Goal: Information Seeking & Learning: Learn about a topic

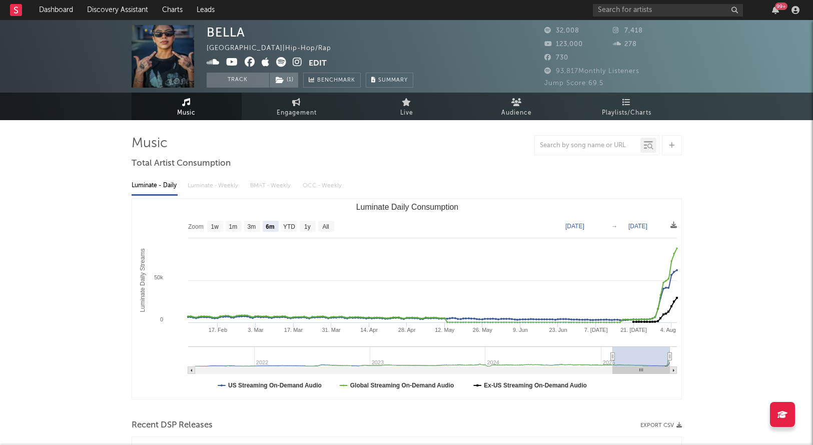
select select "6m"
click at [121, 9] on link "Discovery Assistant" at bounding box center [117, 10] width 75 height 20
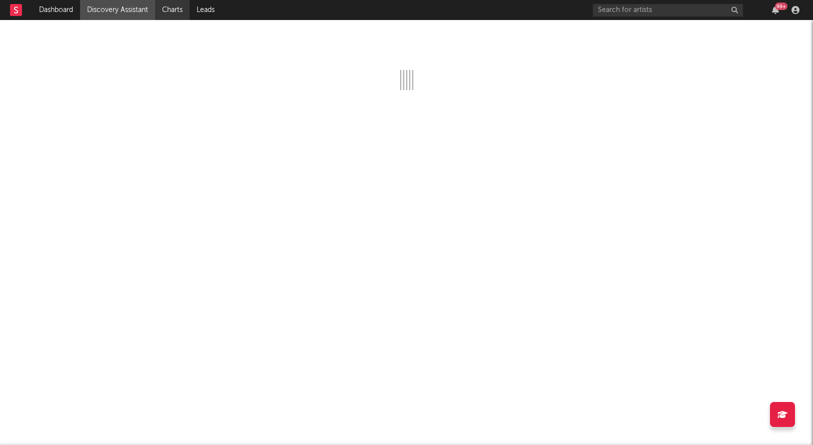
click at [172, 13] on link "Charts" at bounding box center [172, 10] width 35 height 20
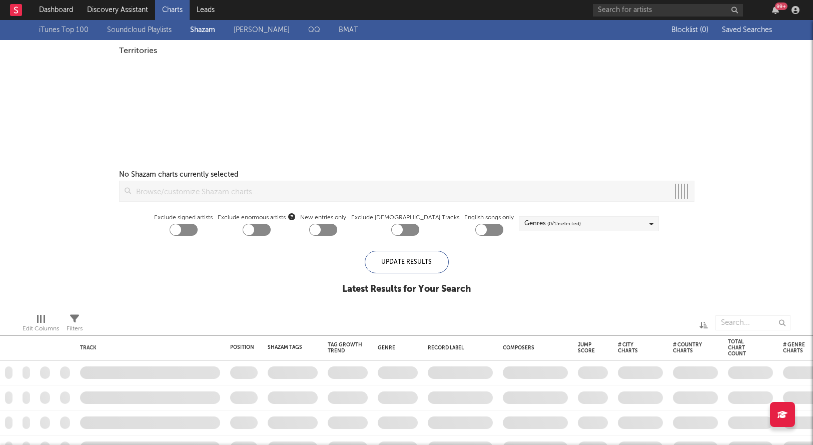
checkbox input "true"
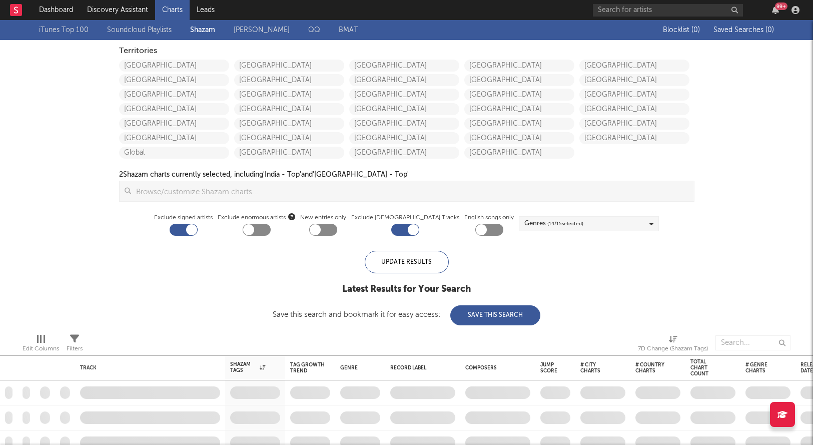
click at [204, 73] on div "[GEOGRAPHIC_DATA] [GEOGRAPHIC_DATA] [GEOGRAPHIC_DATA] [GEOGRAPHIC_DATA] [GEOGRA…" at bounding box center [176, 108] width 115 height 102
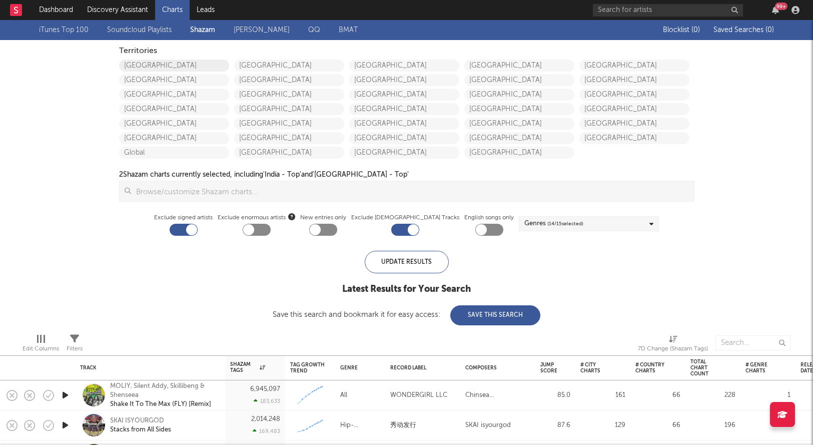
click at [204, 67] on link "[GEOGRAPHIC_DATA]" at bounding box center [174, 66] width 110 height 12
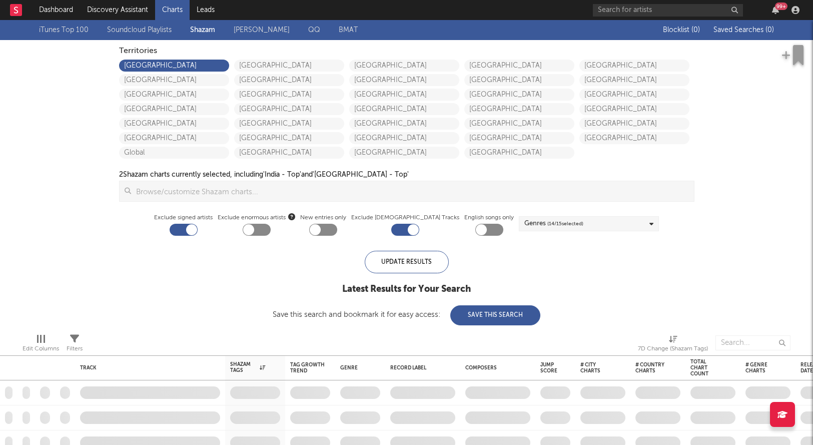
checkbox input "true"
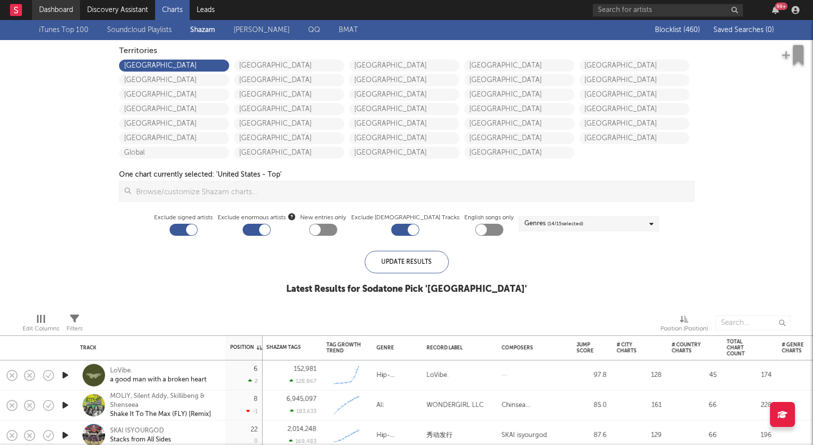
click at [56, 6] on link "Dashboard" at bounding box center [56, 10] width 48 height 20
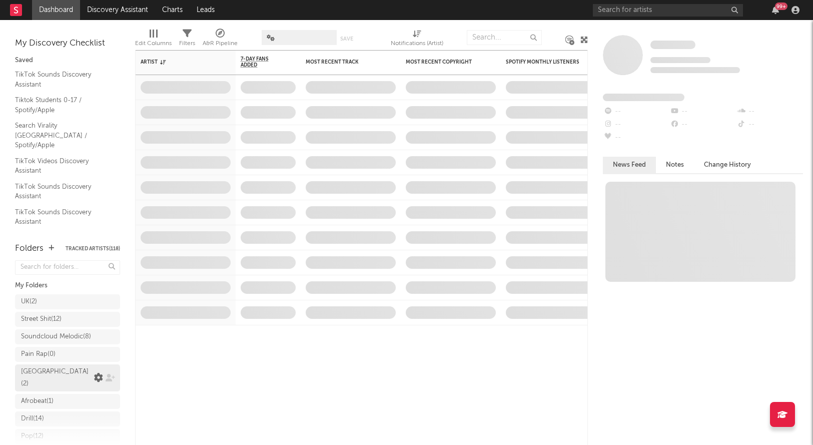
scroll to position [184, 0]
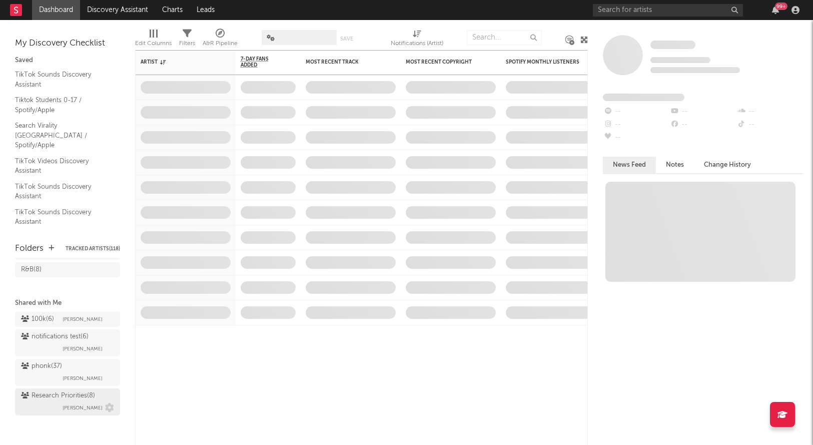
click at [43, 395] on div "Research Priorities ( 8 )" at bounding box center [58, 396] width 74 height 12
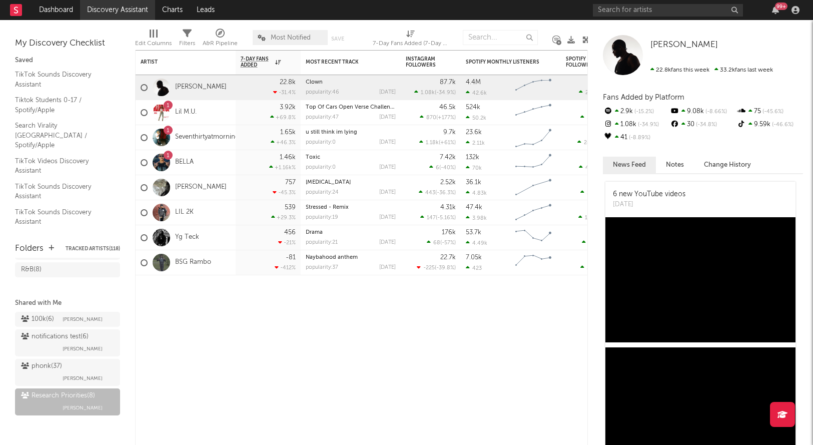
click at [123, 10] on link "Discovery Assistant" at bounding box center [117, 10] width 75 height 20
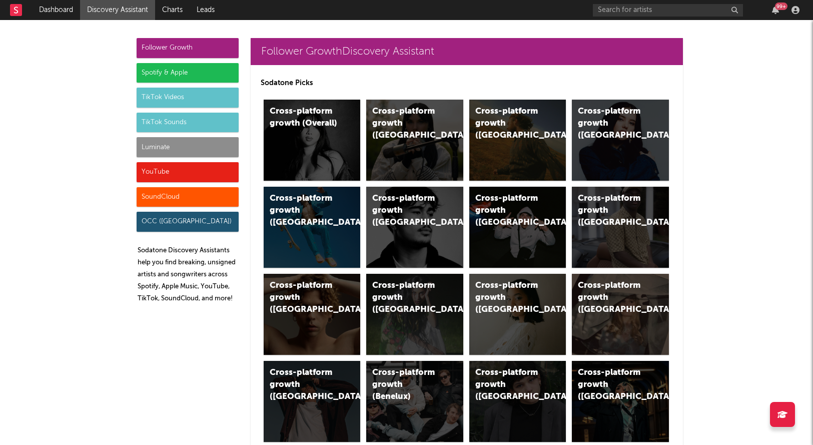
click at [152, 156] on div "Luminate" at bounding box center [188, 147] width 102 height 20
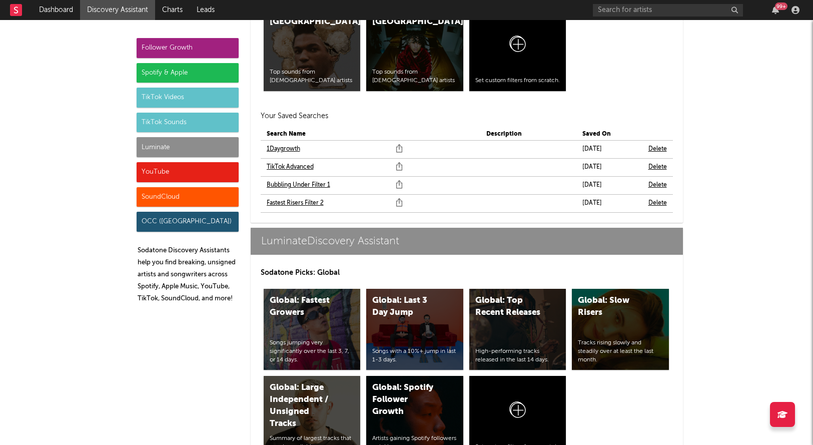
scroll to position [4563, 0]
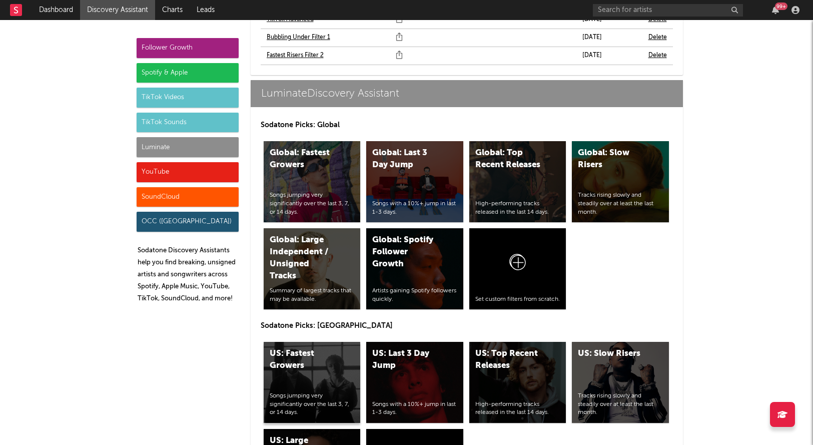
click at [297, 392] on div "Songs jumping very significantly over the last 3, 7, or 14 days." at bounding box center [312, 404] width 85 height 25
click at [484, 348] on div "US: Top Recent Releases" at bounding box center [509, 360] width 68 height 24
click at [180, 142] on div "Luminate" at bounding box center [188, 147] width 102 height 20
click at [180, 148] on div "Luminate" at bounding box center [188, 147] width 102 height 20
click at [428, 347] on div "US: Last 3 Day Jump Songs with a 10%+ jump in last 1-3 days." at bounding box center [414, 382] width 97 height 81
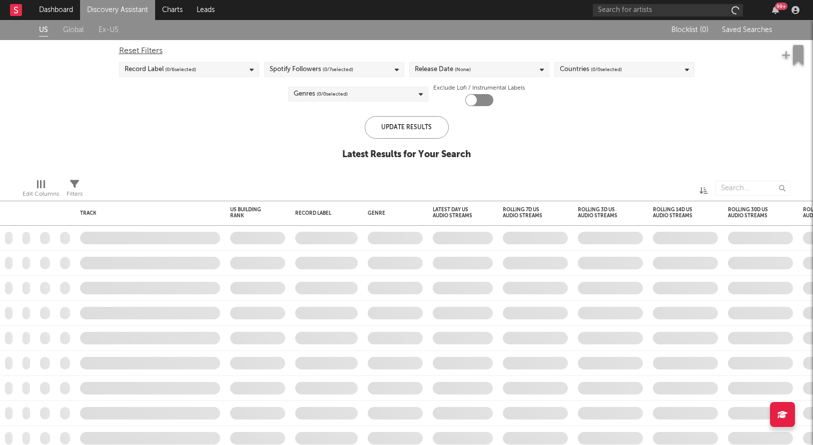
checkbox input "true"
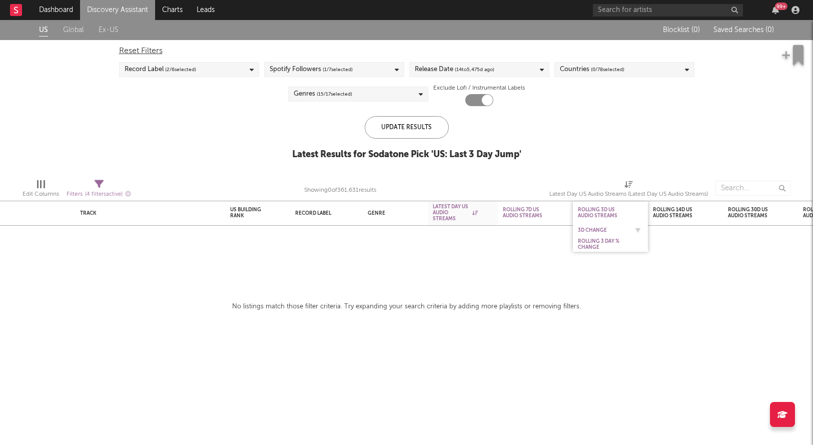
click at [588, 231] on div "3D Change" at bounding box center [603, 230] width 50 height 6
click at [136, 7] on link "Discovery Assistant" at bounding box center [117, 10] width 75 height 20
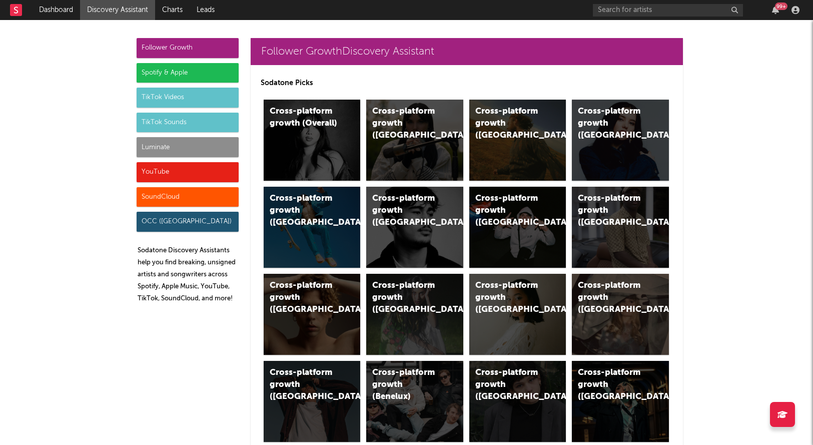
click at [177, 155] on div "Luminate" at bounding box center [188, 147] width 102 height 20
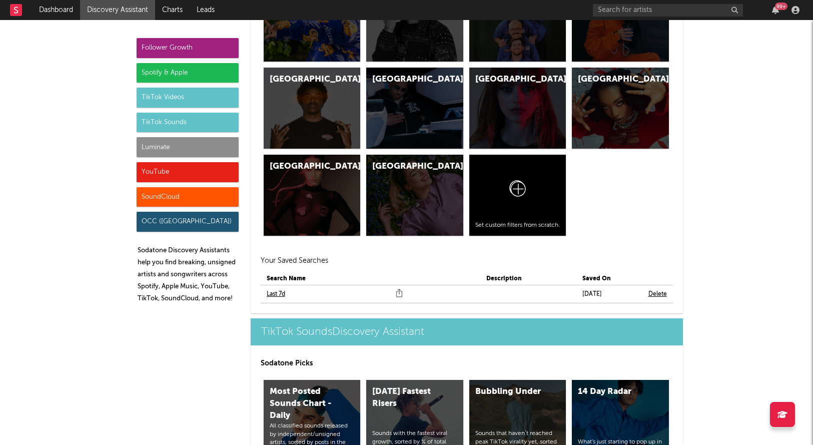
scroll to position [4563, 0]
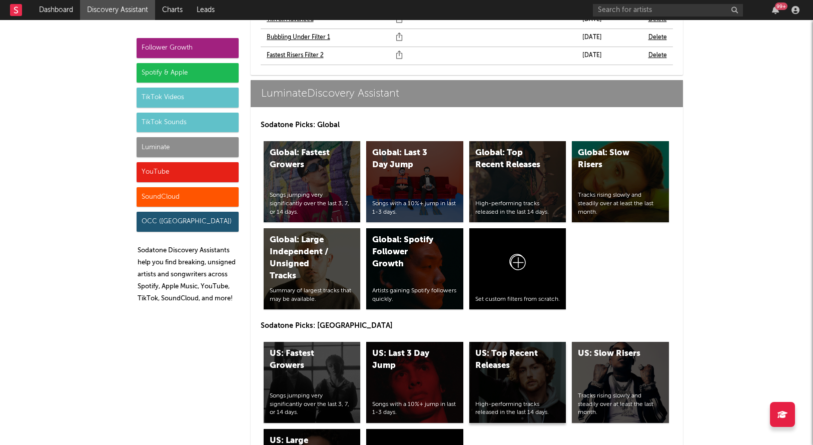
click at [510, 348] on div "US: Top Recent Releases" at bounding box center [509, 360] width 68 height 24
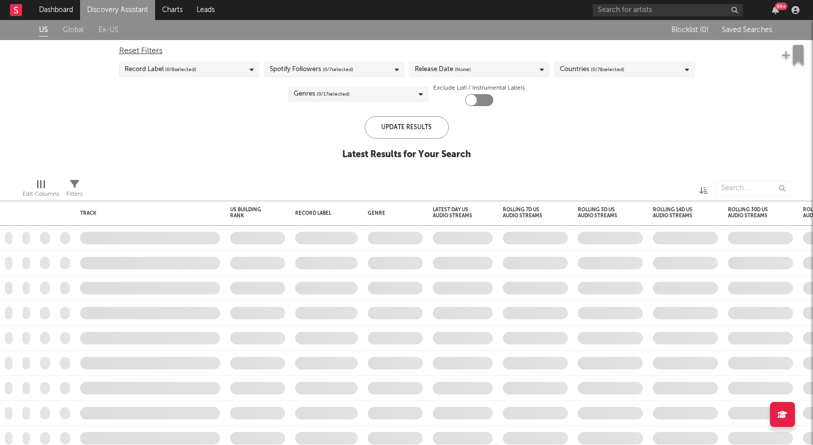
checkbox input "true"
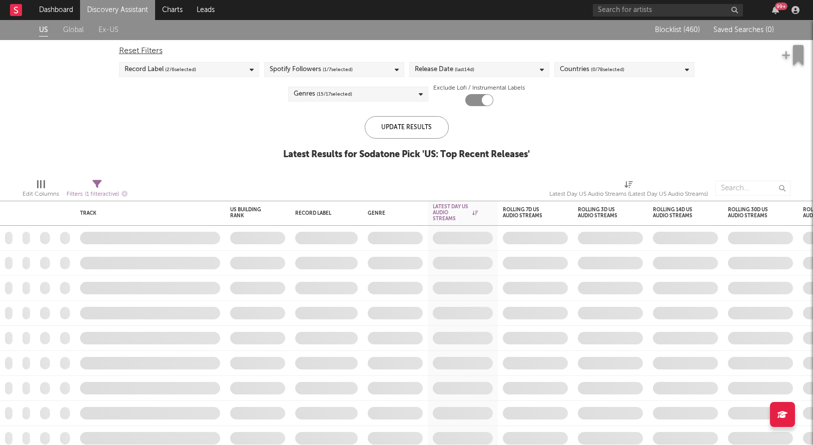
click at [481, 72] on div "Release Date (last 14 d)" at bounding box center [479, 69] width 140 height 15
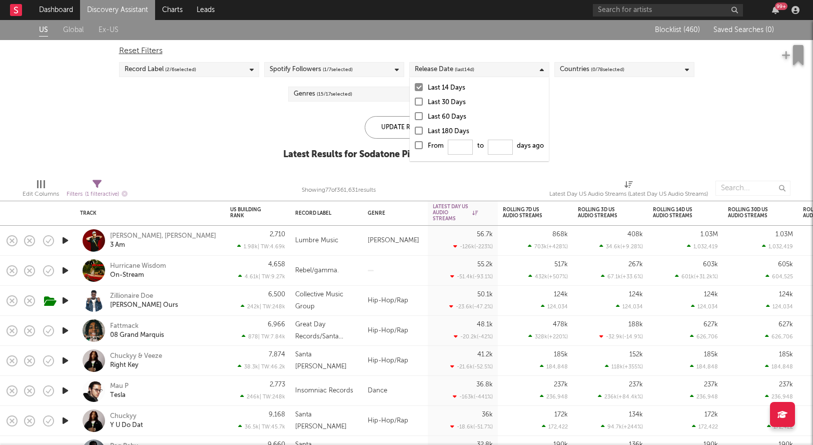
click at [418, 147] on div at bounding box center [419, 145] width 8 height 8
click at [415, 147] on input "From to days ago" at bounding box center [415, 148] width 0 height 16
click at [460, 143] on input "From to days ago" at bounding box center [460, 147] width 25 height 15
type input "0"
click at [372, 124] on div "Update Results" at bounding box center [407, 127] width 84 height 23
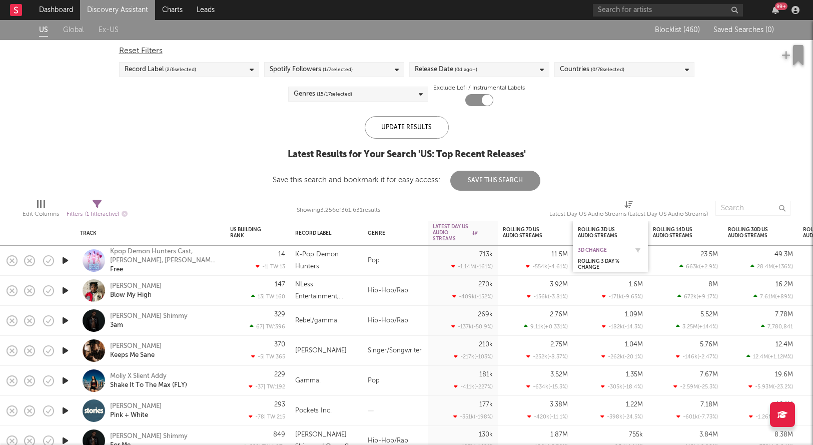
click at [595, 251] on div "3D Change" at bounding box center [603, 250] width 50 height 6
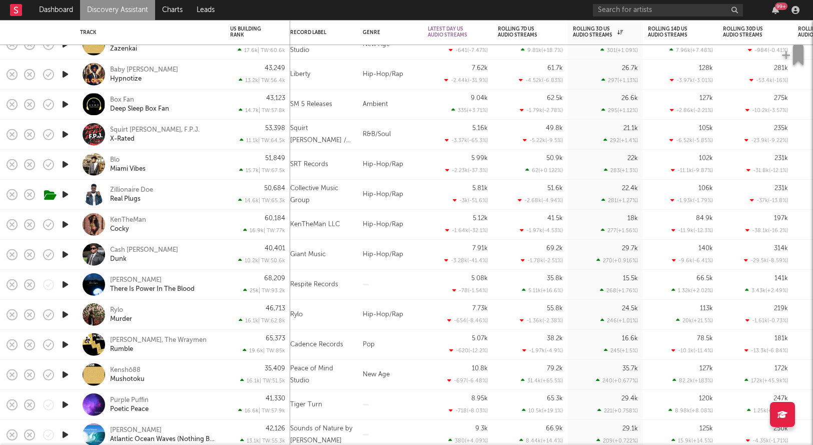
click at [64, 199] on icon "button" at bounding box center [65, 194] width 11 height 13
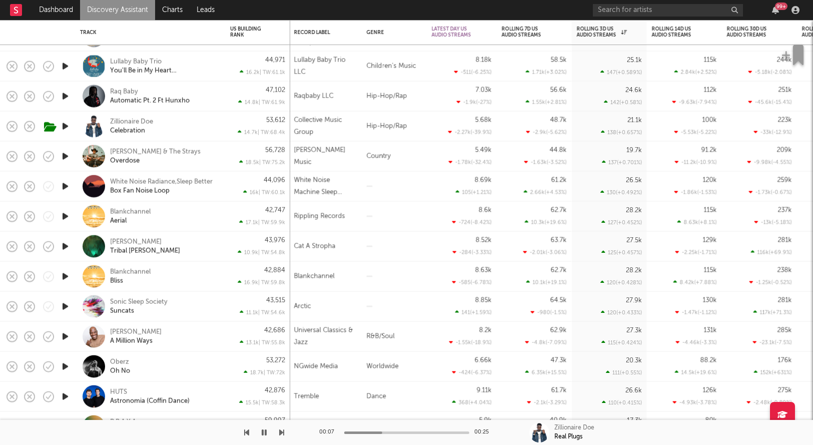
click at [64, 129] on icon "button" at bounding box center [65, 126] width 11 height 13
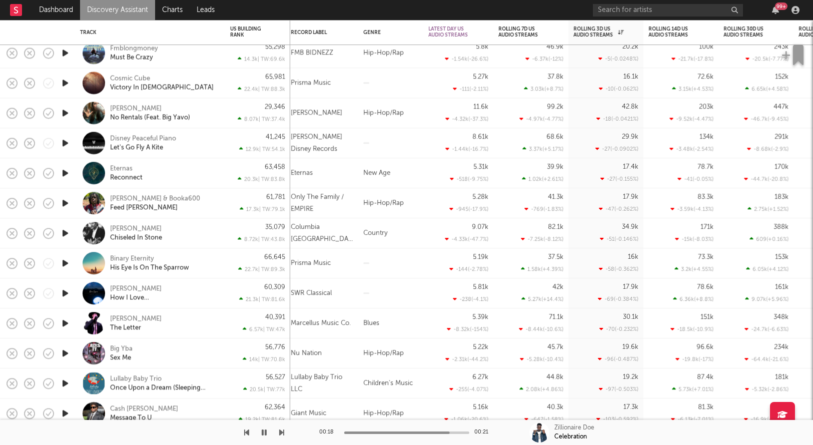
click at [260, 437] on button "button" at bounding box center [264, 432] width 10 height 25
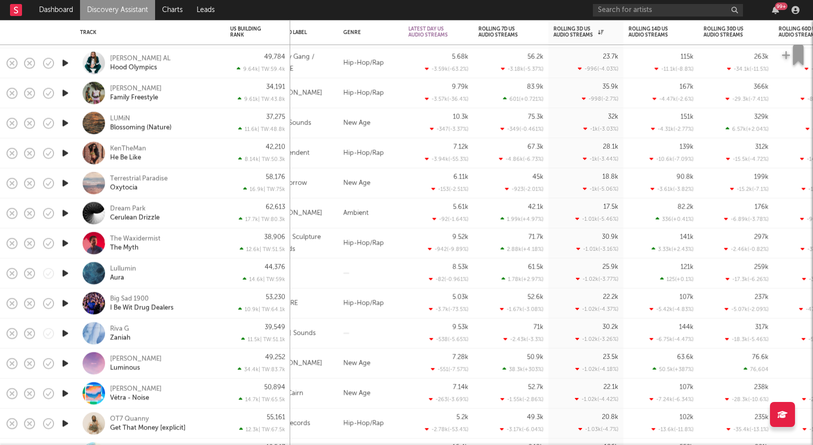
click at [68, 305] on icon "button" at bounding box center [65, 303] width 11 height 13
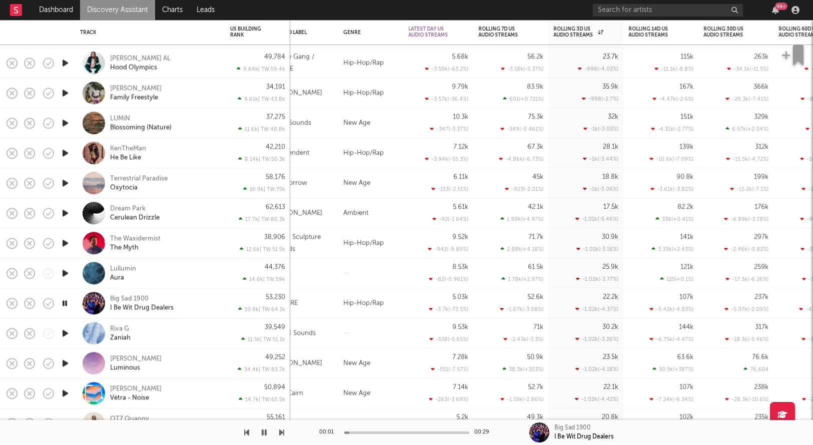
click at [68, 305] on icon "button" at bounding box center [65, 303] width 10 height 13
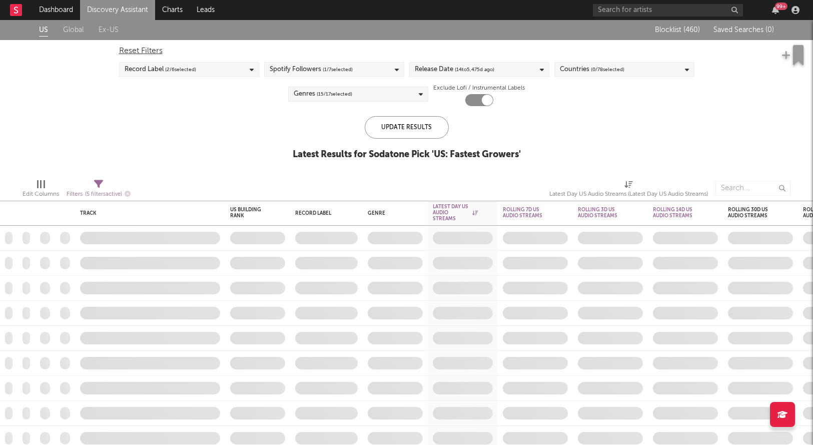
click at [484, 78] on div "Reset Filters Record Label ( 2 / 6 selected) Spotify Followers ( 1 / 7 selected…" at bounding box center [406, 73] width 585 height 66
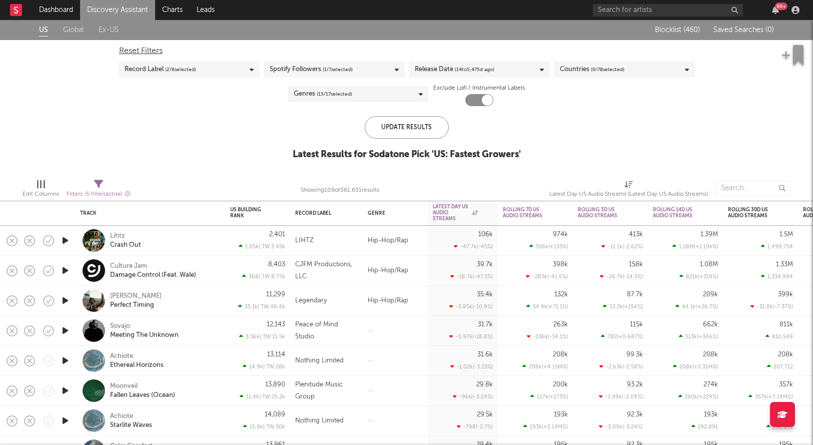
click at [480, 65] on span "( 14 to 5,475 d ago)" at bounding box center [475, 70] width 40 height 12
click at [465, 148] on input "14" at bounding box center [460, 147] width 25 height 15
type input "1"
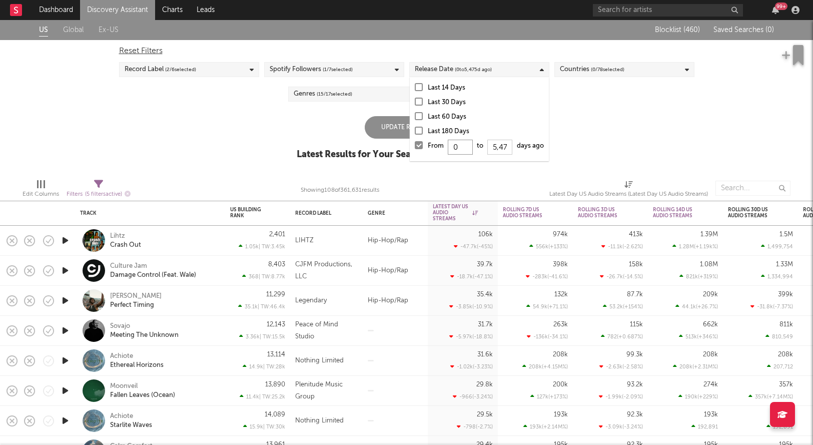
type input "0"
click at [414, 124] on div "Last 14 Days Last 30 Days Last 60 Days Last 180 Days From 0 to 5,475 days ago" at bounding box center [479, 119] width 139 height 84
click at [391, 122] on div "Update Results" at bounding box center [407, 127] width 84 height 23
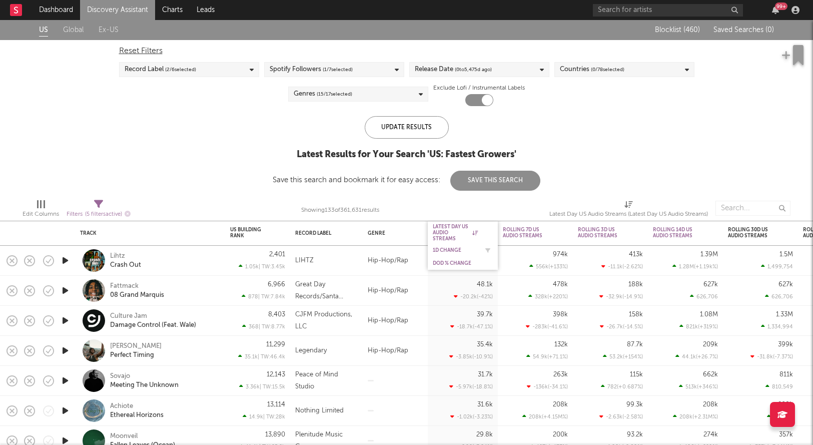
click at [453, 249] on div "1D Change" at bounding box center [455, 250] width 45 height 6
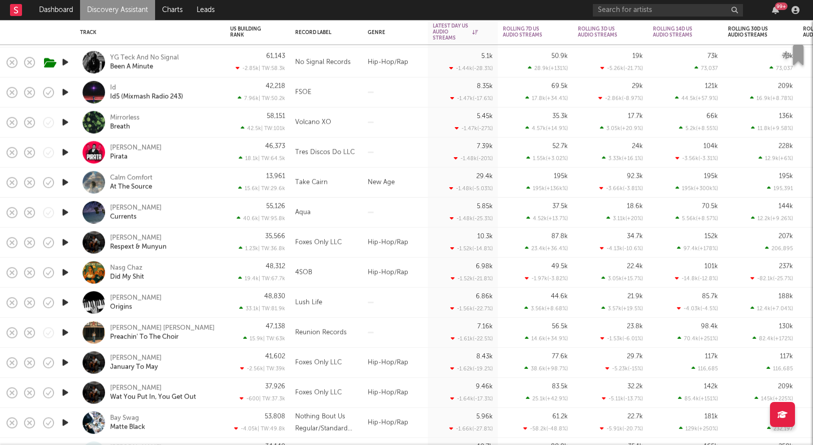
click at [62, 65] on icon "button" at bounding box center [65, 62] width 11 height 13
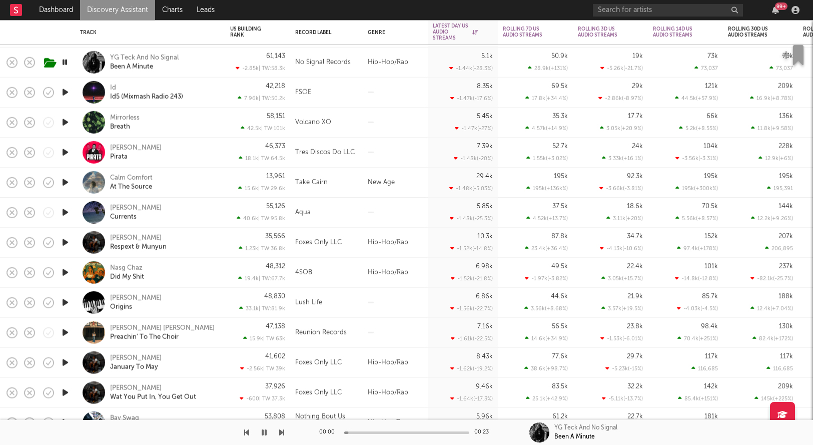
click at [62, 65] on icon "button" at bounding box center [65, 62] width 10 height 13
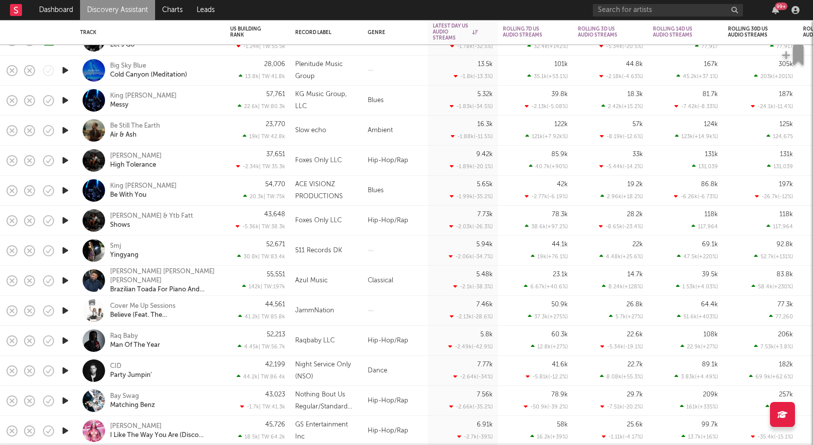
click at [67, 250] on icon "button" at bounding box center [65, 250] width 11 height 13
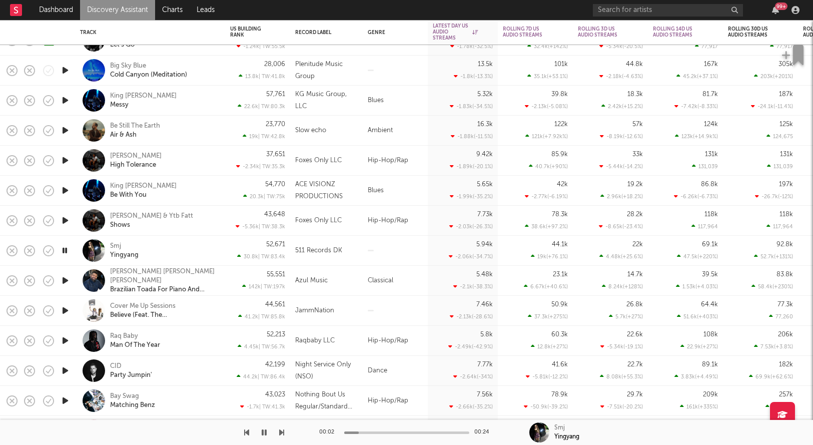
click at [68, 249] on icon "button" at bounding box center [65, 250] width 10 height 13
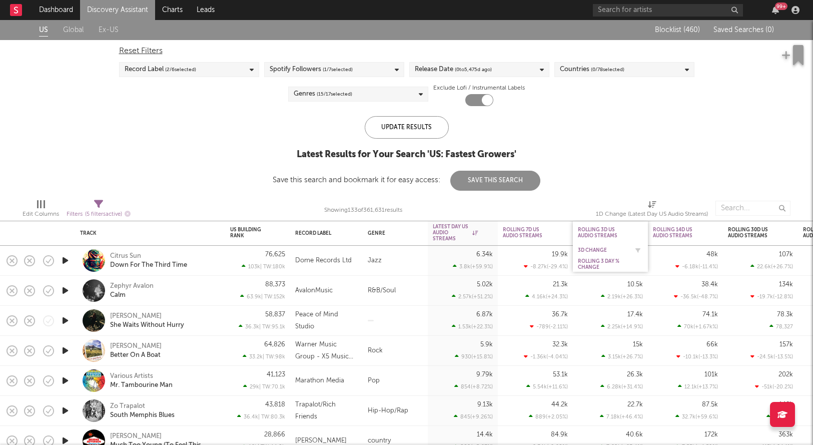
click at [592, 249] on div "3D Change" at bounding box center [603, 250] width 50 height 6
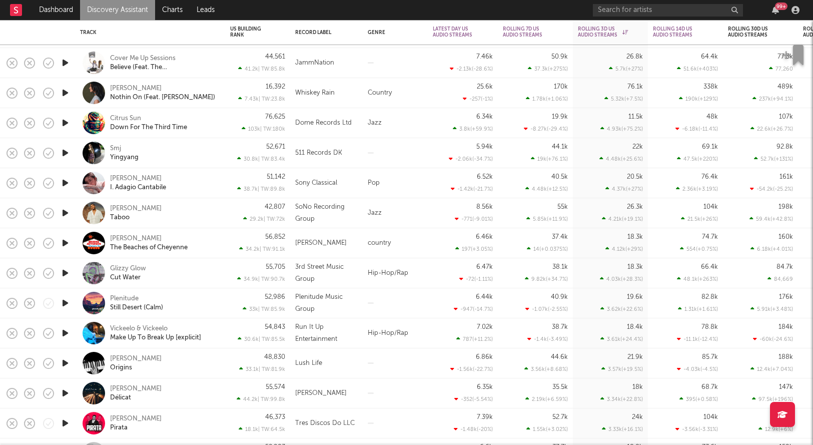
click at [166, 148] on div "Smj Yingyang" at bounding box center [164, 153] width 108 height 18
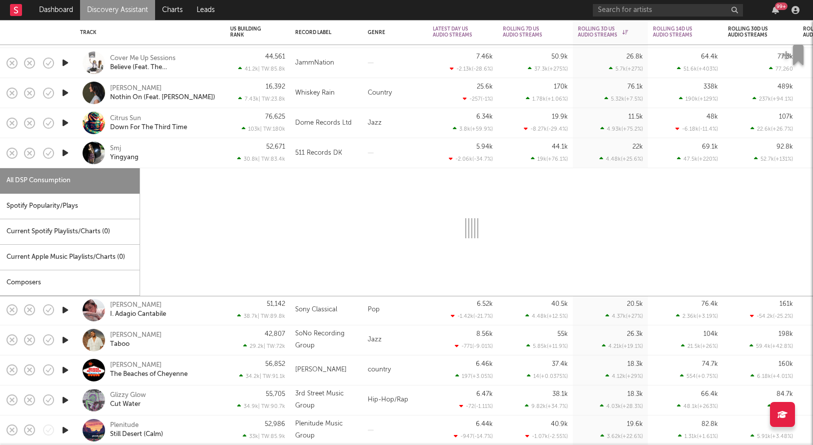
select select "1w"
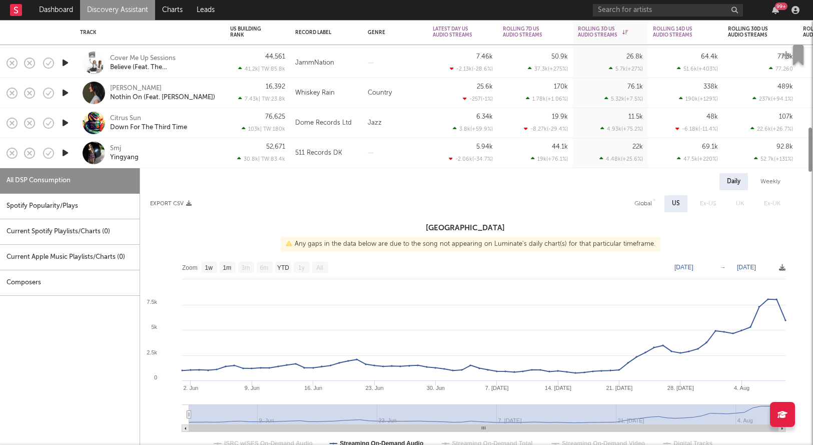
click at [166, 148] on div "Smj Yingyang" at bounding box center [164, 153] width 108 height 18
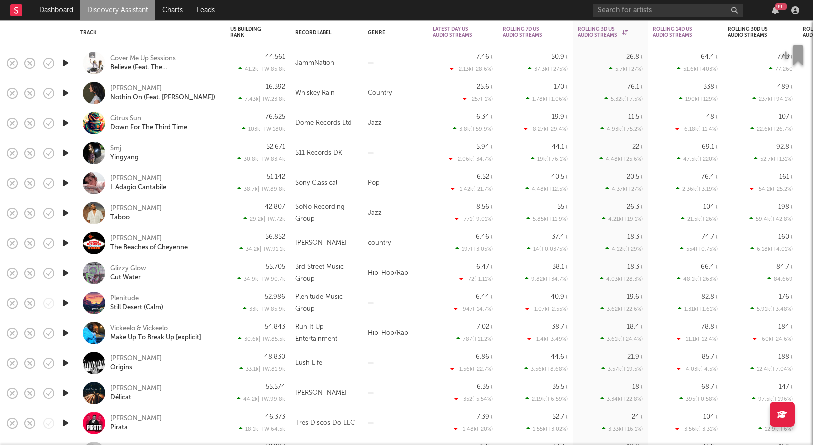
click at [127, 159] on div "Yingyang" at bounding box center [124, 157] width 29 height 9
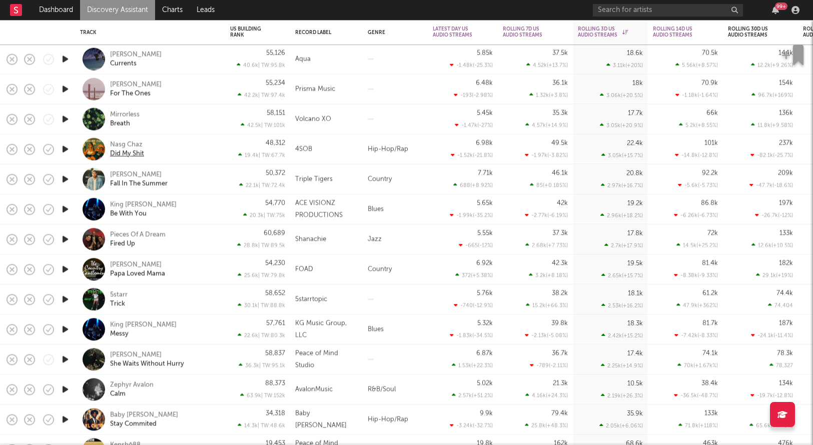
click at [140, 156] on div "Did My Shit" at bounding box center [127, 153] width 34 height 9
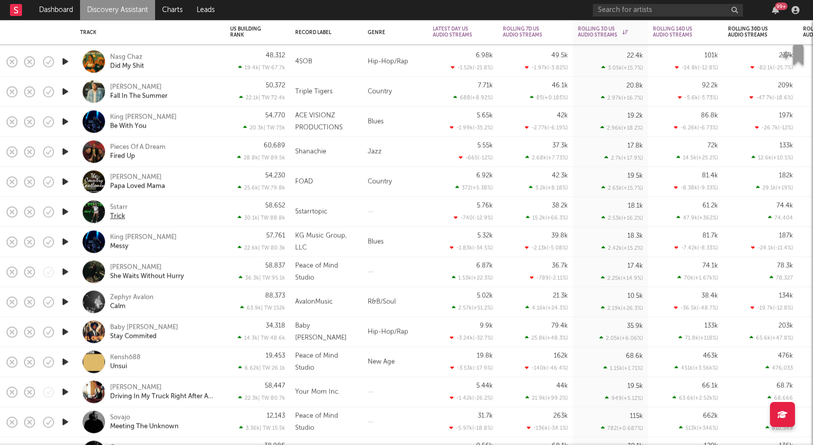
click at [121, 216] on div "Trick" at bounding box center [117, 216] width 15 height 9
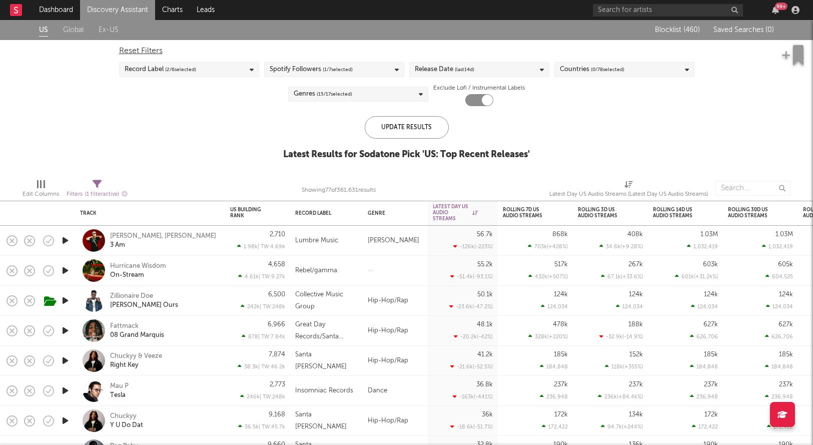
click at [447, 69] on div "Release Date (last 14 d)" at bounding box center [445, 70] width 60 height 12
click at [418, 143] on div at bounding box center [419, 145] width 8 height 8
click at [415, 143] on input "From to days ago" at bounding box center [415, 148] width 0 height 16
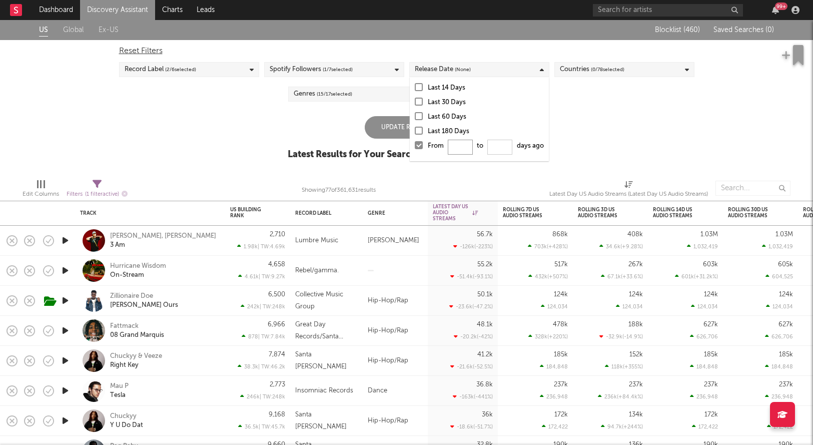
click at [452, 147] on input "From to days ago" at bounding box center [460, 147] width 25 height 15
type input "0"
click at [398, 140] on div "Update Results Latest Results for Your Search ' US: Top Recent Releases '" at bounding box center [407, 143] width 238 height 55
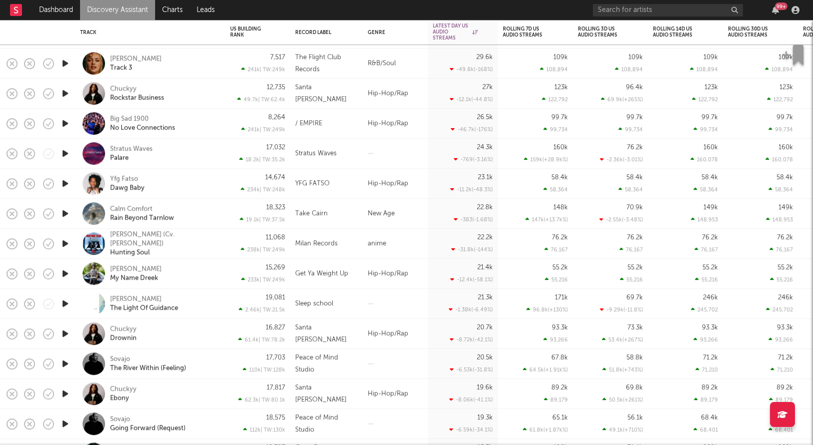
click at [65, 126] on icon "button" at bounding box center [65, 123] width 11 height 13
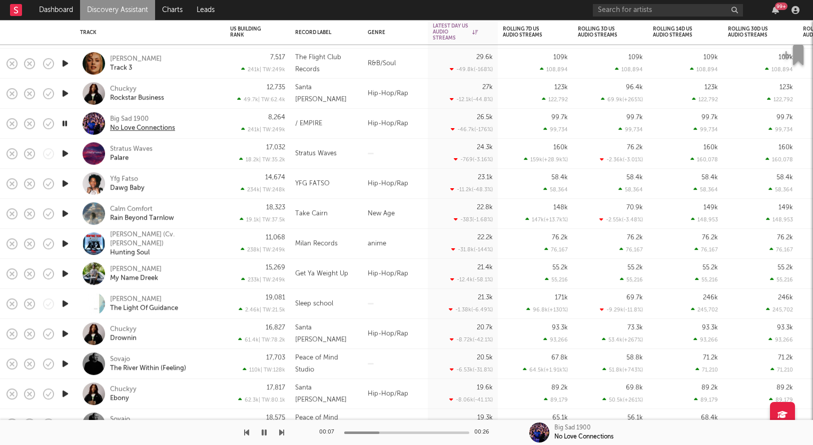
click at [132, 129] on div "No Love Connections" at bounding box center [142, 128] width 65 height 9
click at [67, 122] on icon "button" at bounding box center [65, 123] width 10 height 13
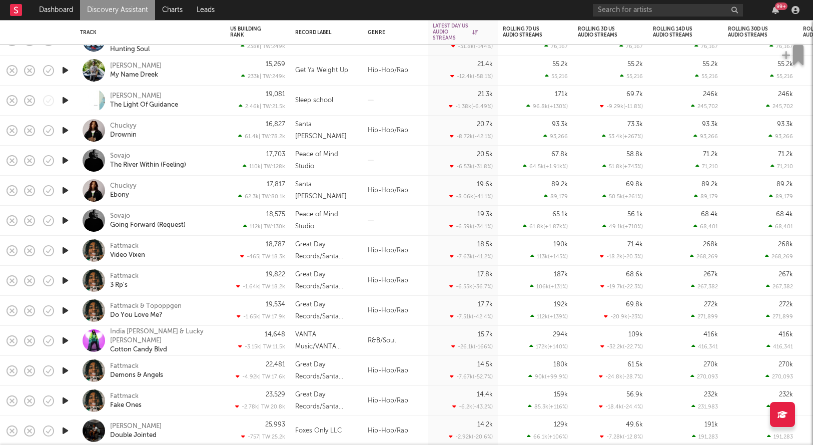
click at [63, 71] on icon "button" at bounding box center [65, 70] width 11 height 13
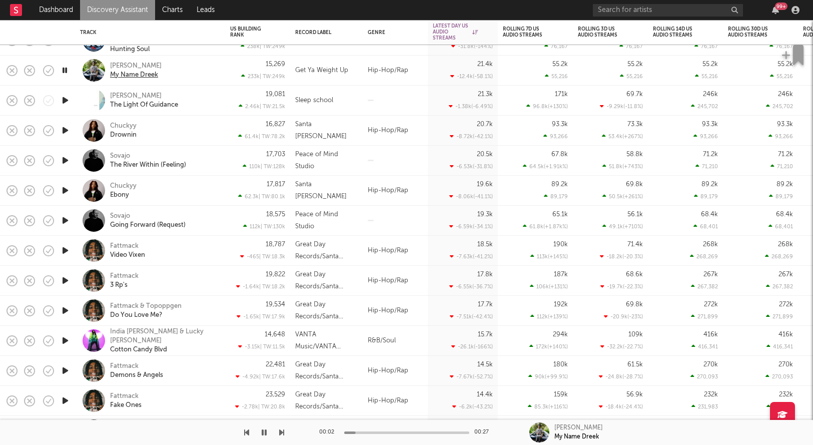
click at [133, 74] on div "My Name Dreek" at bounding box center [134, 75] width 48 height 9
click at [70, 70] on div at bounding box center [65, 71] width 20 height 30
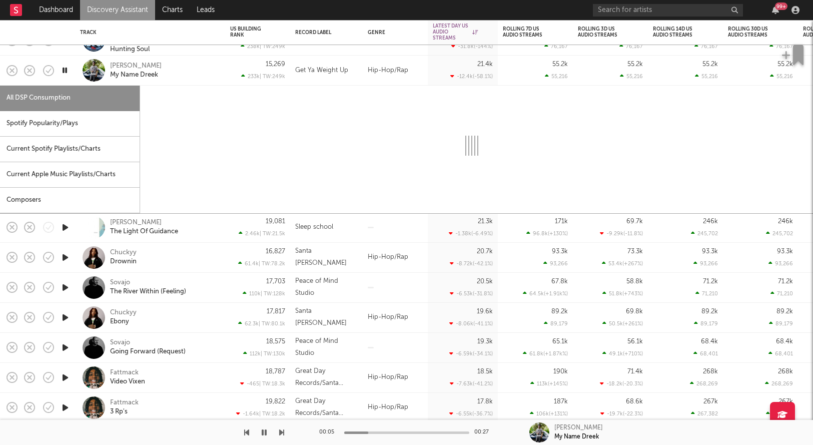
select select "1w"
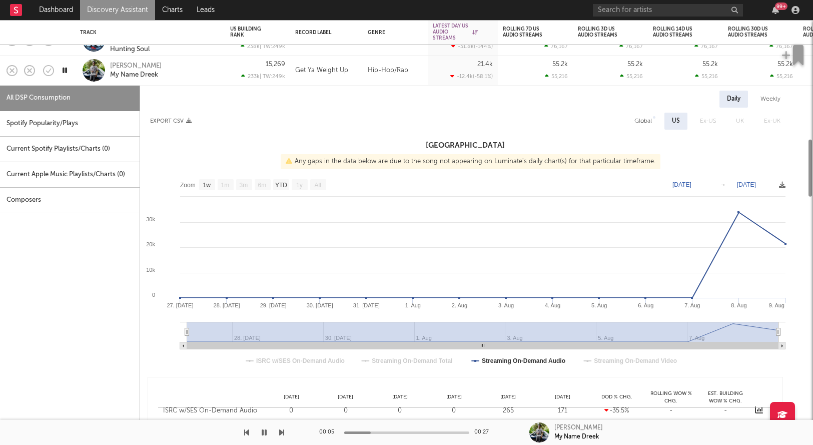
click at [67, 69] on icon "button" at bounding box center [65, 70] width 10 height 13
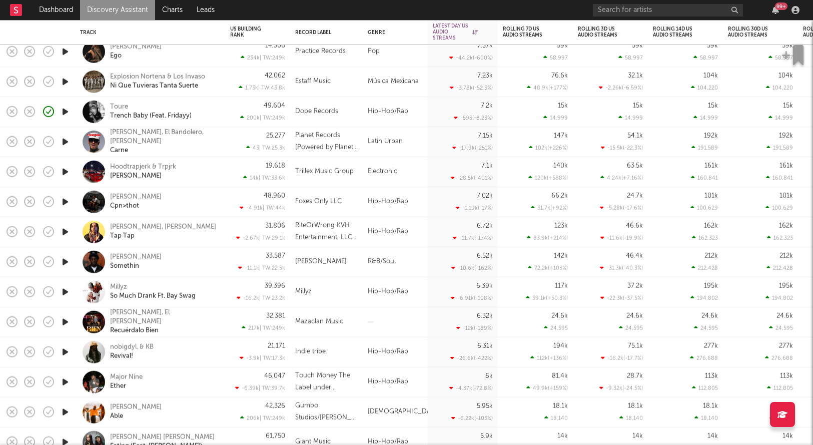
click at [63, 289] on icon "button" at bounding box center [65, 292] width 11 height 13
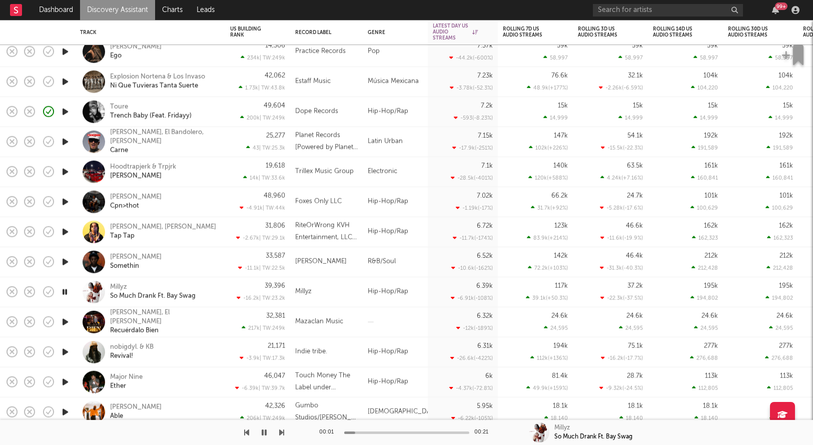
click at [63, 288] on icon "button" at bounding box center [65, 292] width 10 height 13
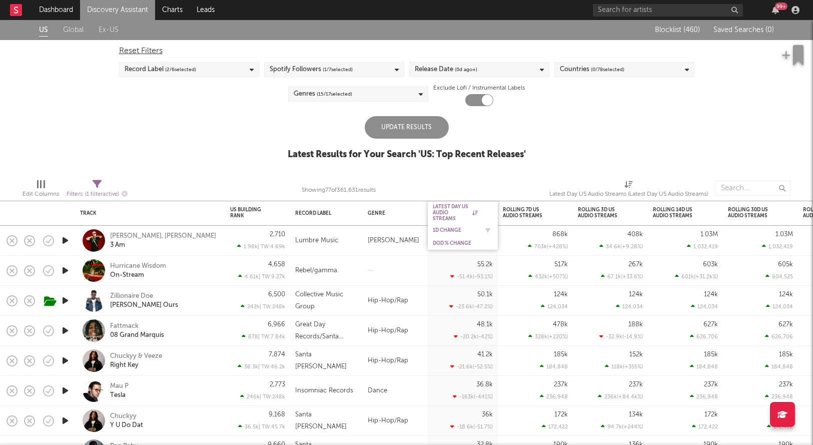
click at [442, 230] on div "1D Change" at bounding box center [455, 230] width 45 height 6
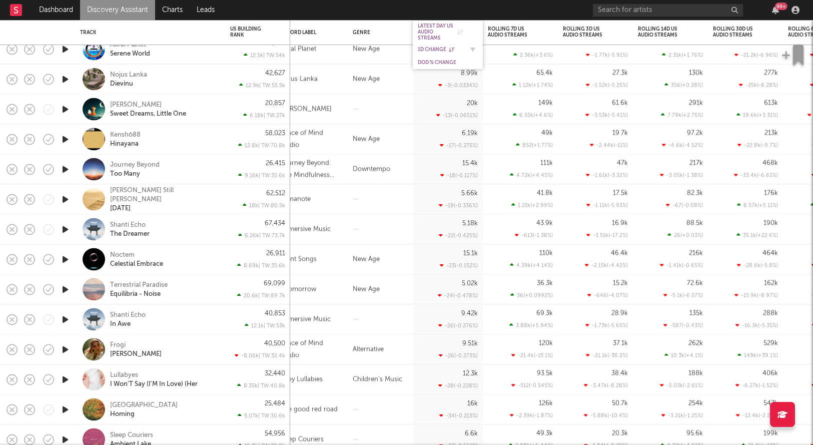
click at [434, 48] on div "1D Change" at bounding box center [440, 50] width 45 height 6
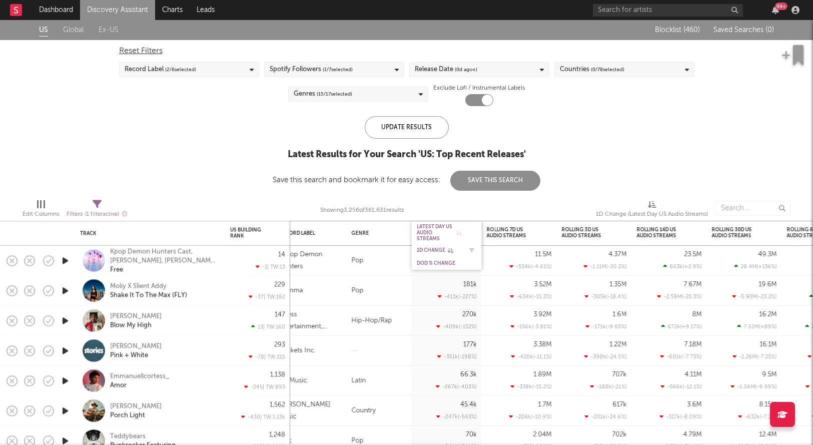
click at [422, 248] on div "1D Change" at bounding box center [439, 250] width 45 height 6
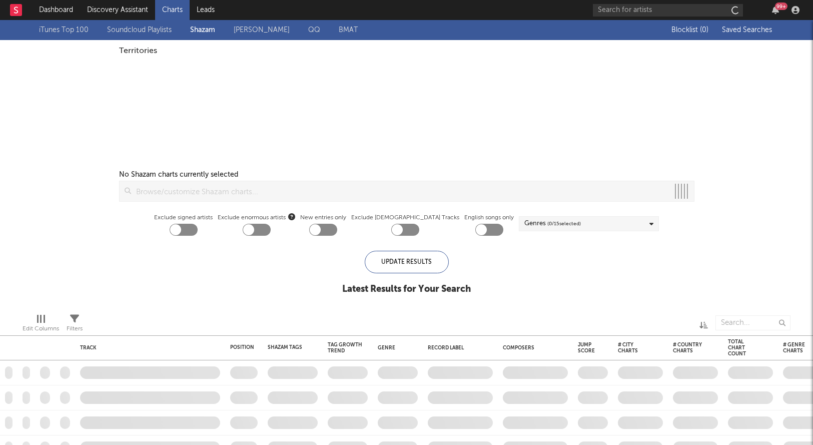
checkbox input "true"
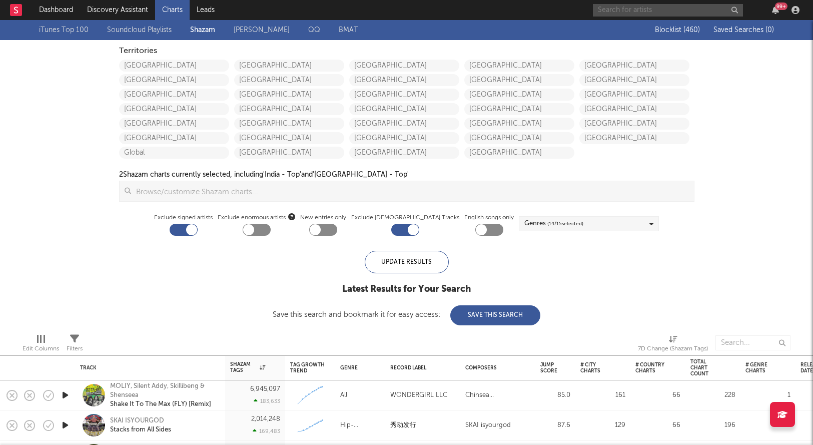
click at [652, 14] on input "text" at bounding box center [668, 10] width 150 height 13
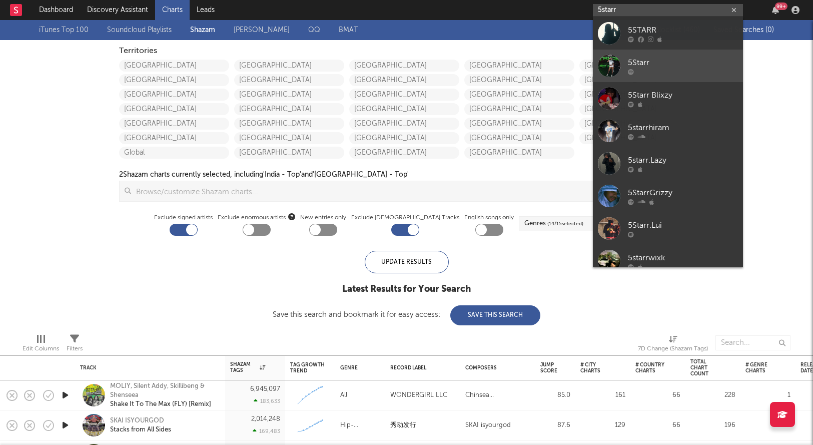
type input "5starr"
click at [668, 57] on div "5Starr" at bounding box center [683, 63] width 110 height 12
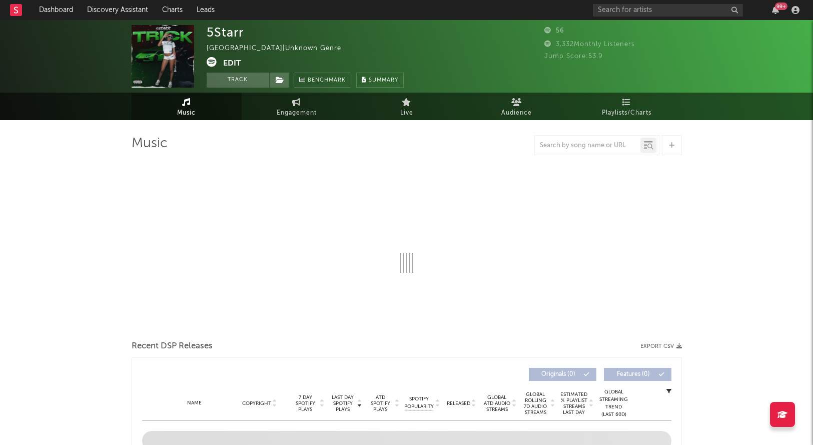
select select "1w"
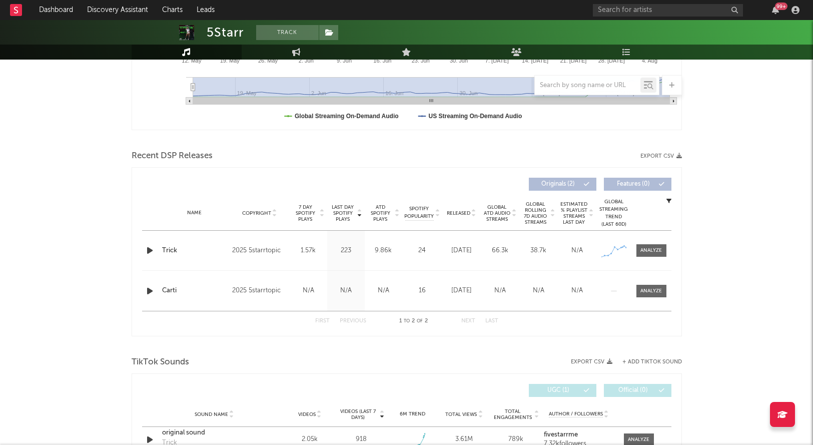
scroll to position [348, 0]
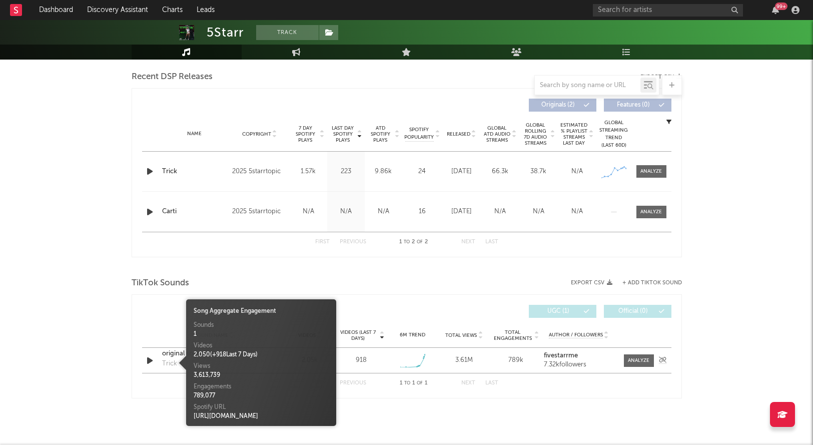
click at [175, 365] on div "Trick" at bounding box center [169, 364] width 15 height 10
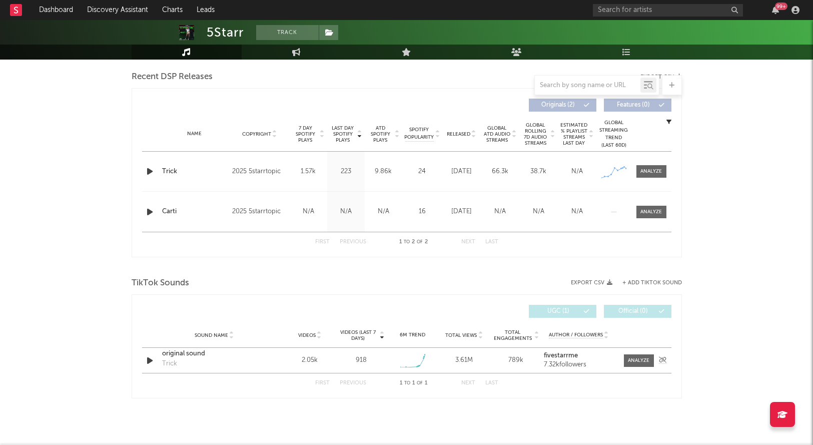
click at [179, 348] on div "Sound Name original sound Trick Videos 2.05k Videos (last 7 days) 918 Weekly Gr…" at bounding box center [406, 360] width 529 height 25
click at [640, 362] on div at bounding box center [639, 361] width 22 height 8
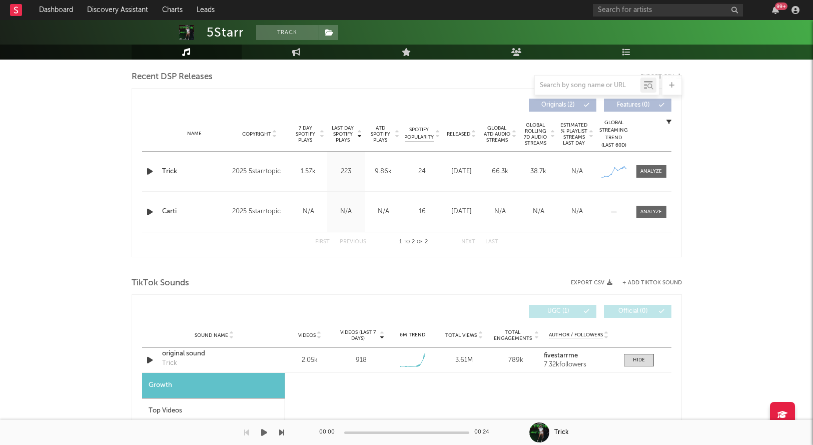
select select "1w"
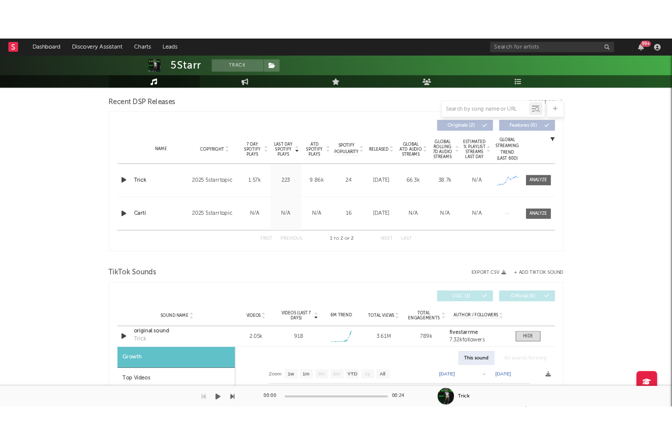
scroll to position [556, 0]
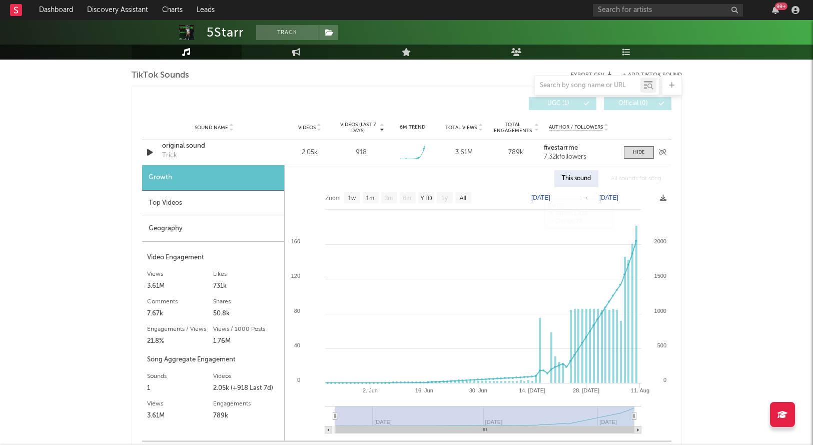
click at [552, 147] on strong "fivestarrme" at bounding box center [561, 148] width 34 height 7
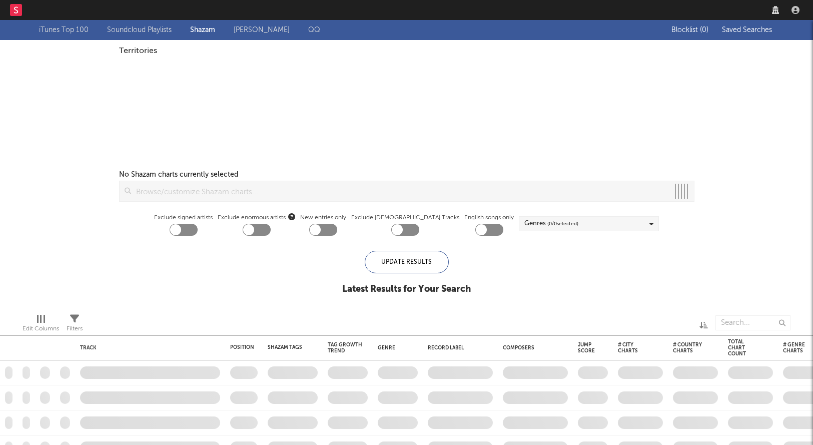
checkbox input "true"
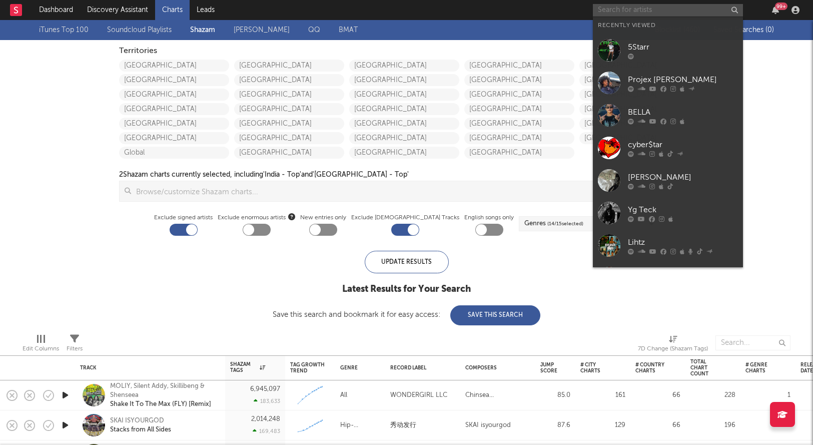
click at [671, 7] on input "text" at bounding box center [668, 10] width 150 height 13
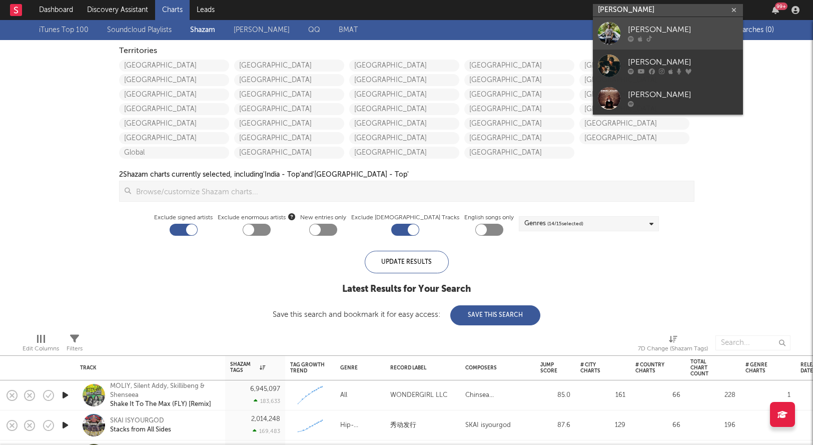
type input "[PERSON_NAME]"
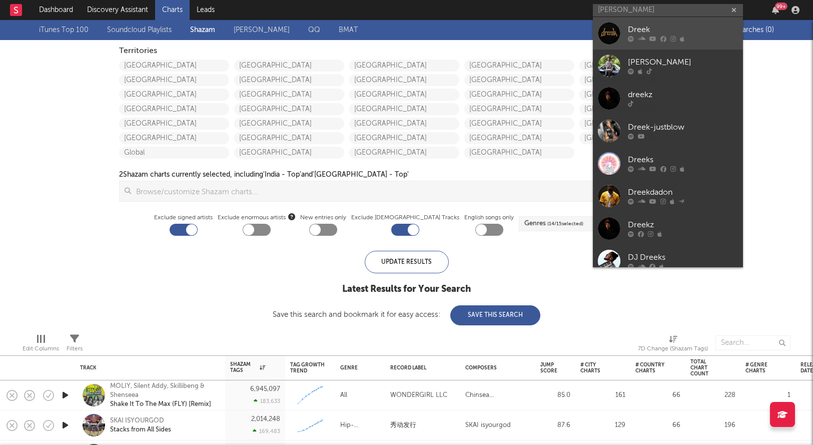
click at [651, 22] on link "Dreek" at bounding box center [668, 33] width 150 height 33
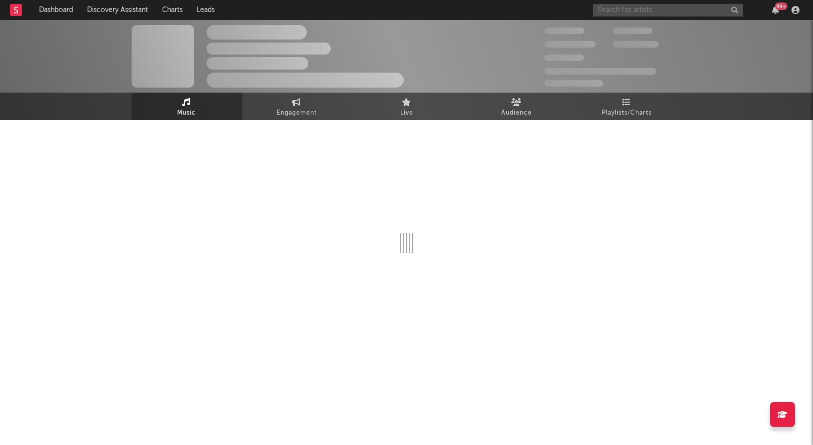
click at [641, 14] on input "text" at bounding box center [668, 10] width 150 height 13
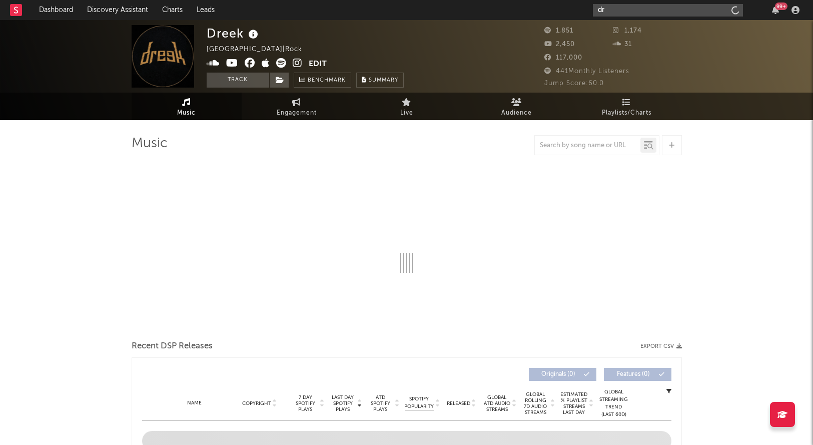
type input "dre"
select select "1w"
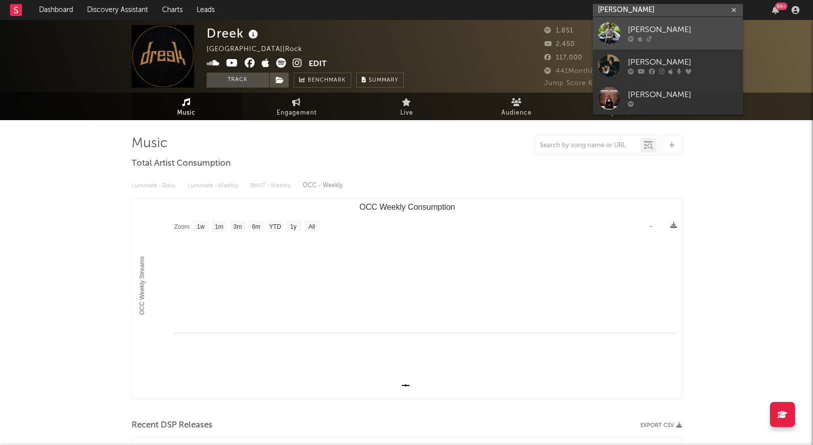
type input "[PERSON_NAME]"
click at [668, 32] on div "[PERSON_NAME]" at bounding box center [683, 30] width 110 height 12
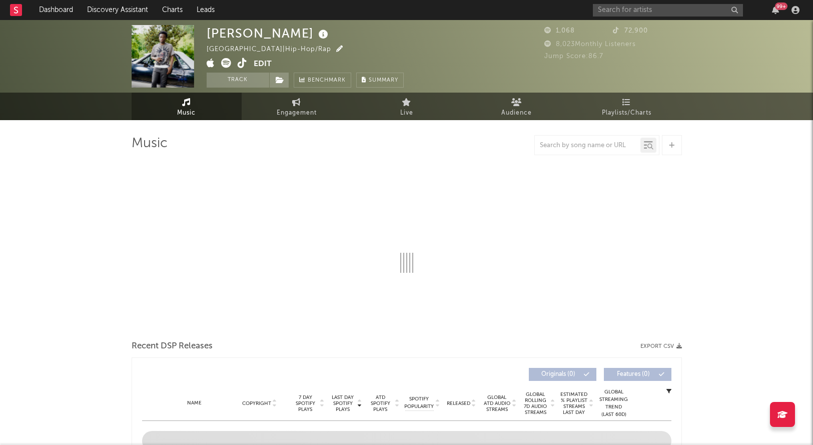
select select "1w"
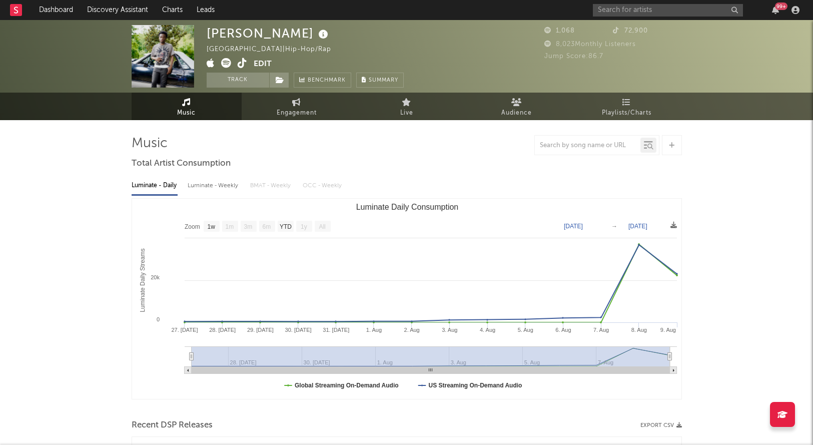
click at [241, 64] on icon at bounding box center [243, 63] width 10 height 10
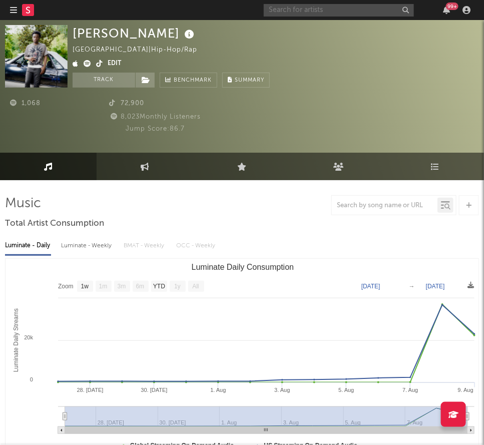
click at [336, 8] on input "text" at bounding box center [339, 10] width 150 height 13
type input "jelan chor"
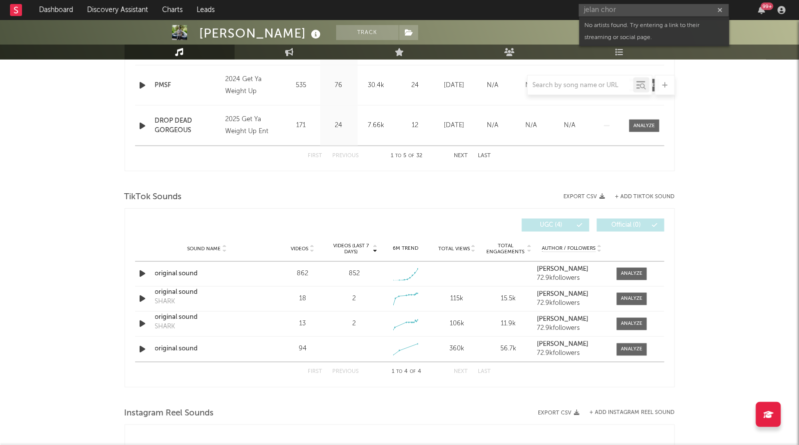
scroll to position [589, 0]
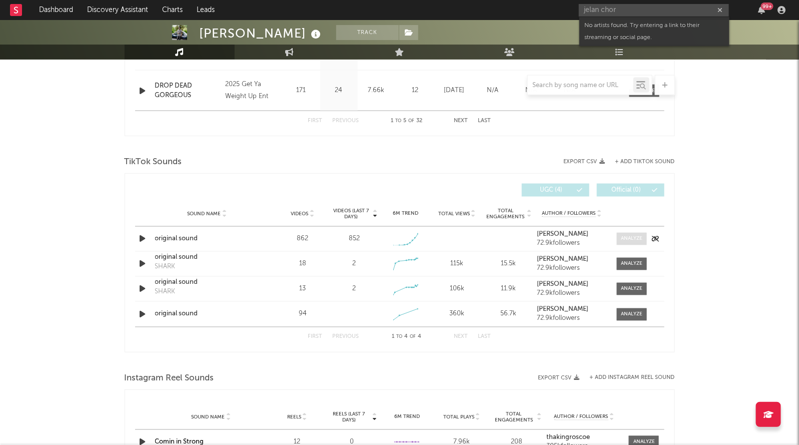
click at [633, 235] on div at bounding box center [632, 239] width 22 height 8
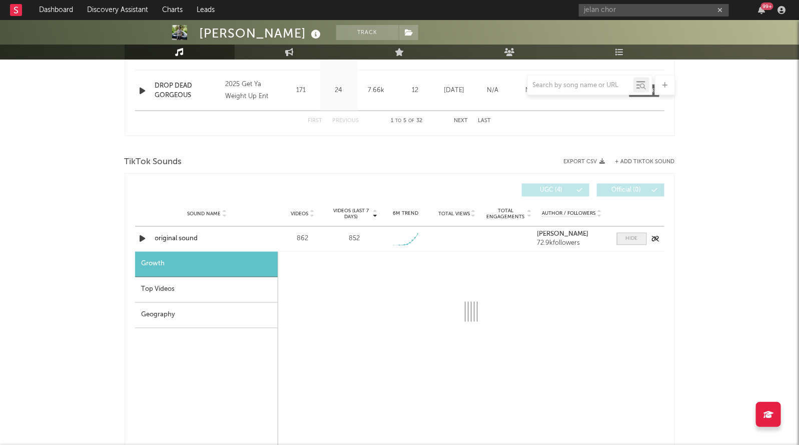
select select "1w"
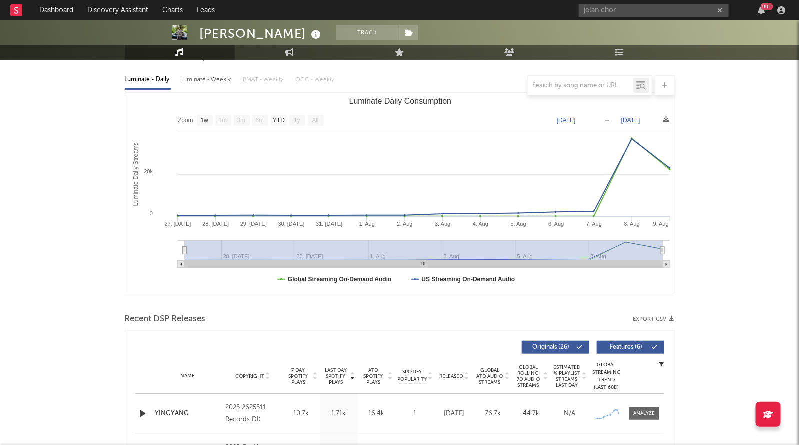
scroll to position [0, 0]
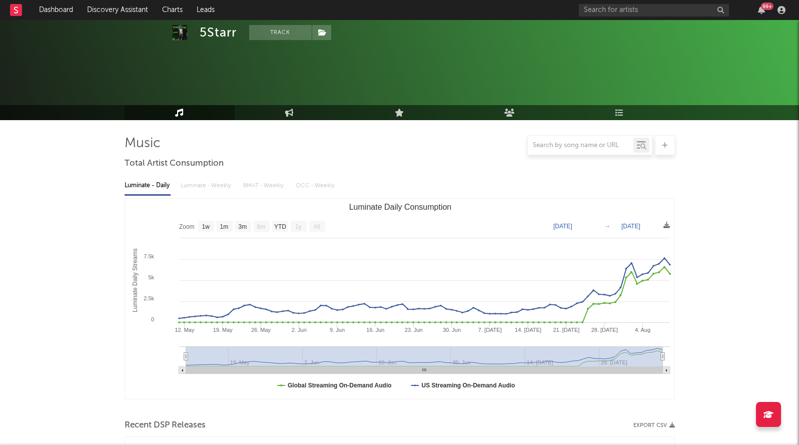
select select "1w"
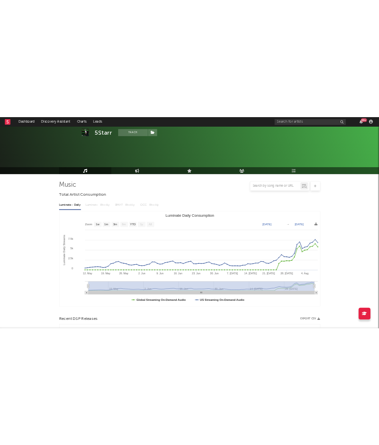
scroll to position [623, 0]
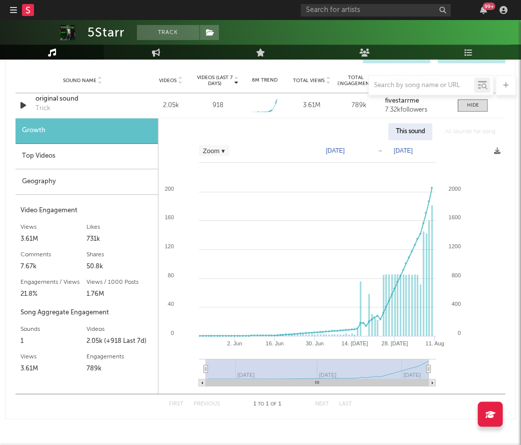
select select "Zoom"
